Goal: Task Accomplishment & Management: Use online tool/utility

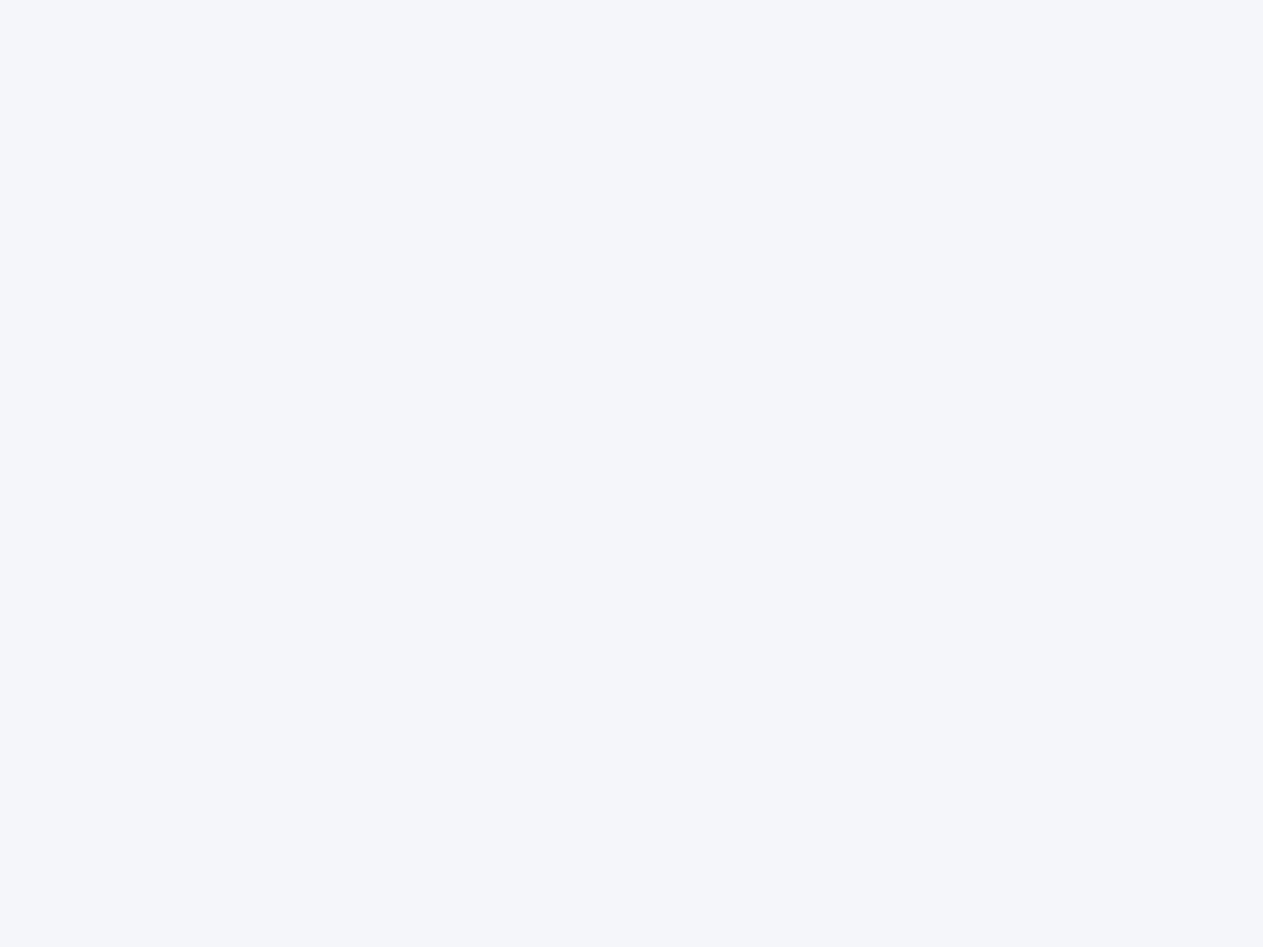
click at [632, 474] on div at bounding box center [631, 473] width 1263 height 947
